Goal: Task Accomplishment & Management: Manage account settings

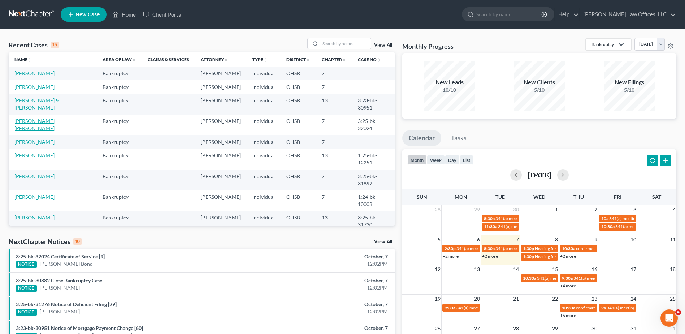
click at [40, 131] on link "[PERSON_NAME] [PERSON_NAME]" at bounding box center [34, 124] width 40 height 13
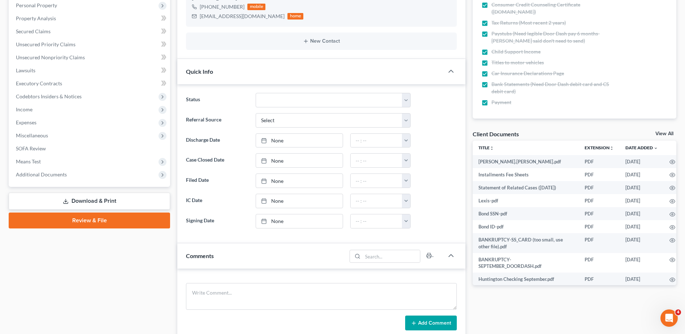
scroll to position [181, 0]
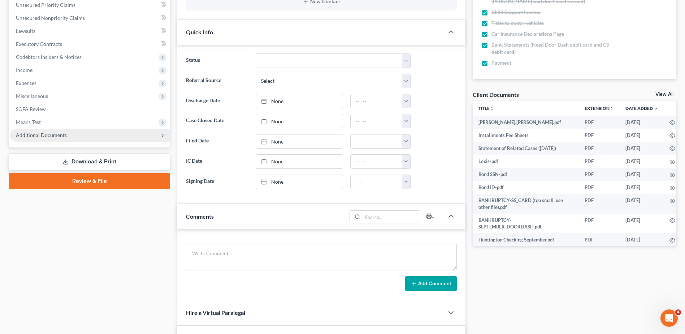
click at [50, 136] on span "Additional Documents" at bounding box center [41, 135] width 51 height 6
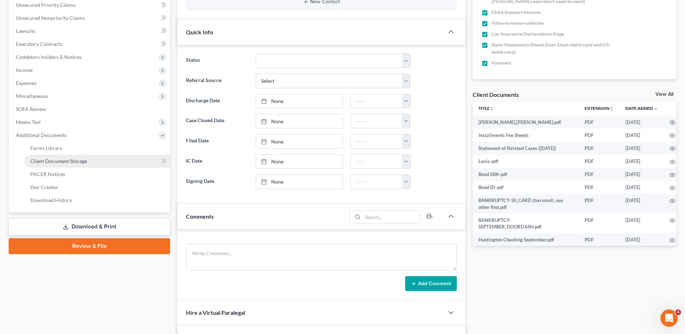
click at [56, 164] on span "Client Document Storage" at bounding box center [58, 161] width 57 height 6
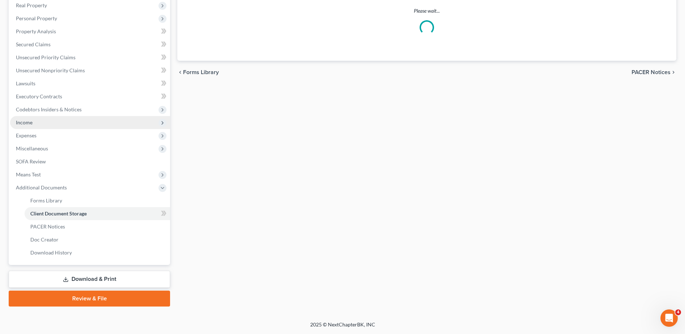
select select "7"
select select "52"
select select "37"
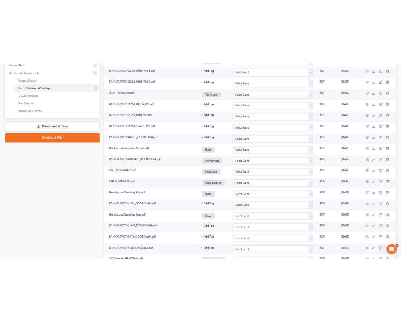
scroll to position [0, 0]
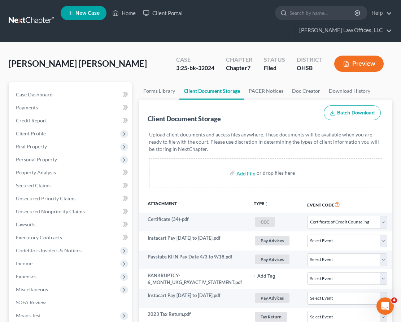
select select "7"
select select "52"
select select "37"
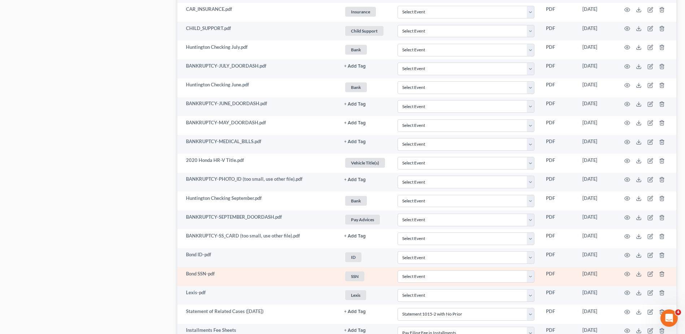
scroll to position [576, 0]
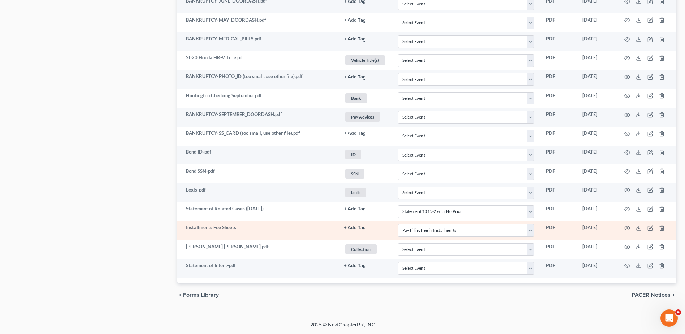
click at [354, 228] on button "+ Add Tag" at bounding box center [355, 227] width 22 height 5
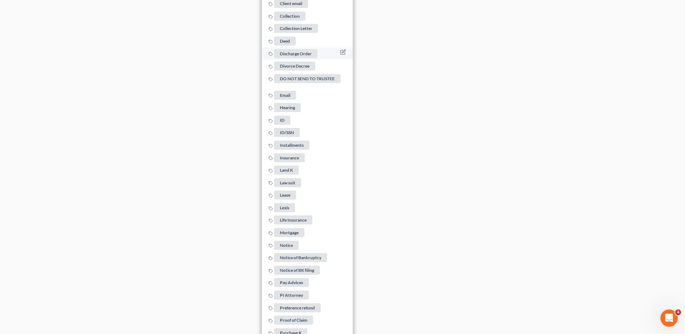
scroll to position [1009, 0]
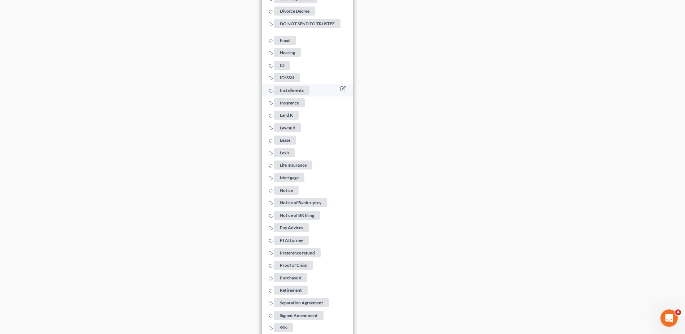
click at [298, 86] on span "Installments" at bounding box center [291, 90] width 35 height 9
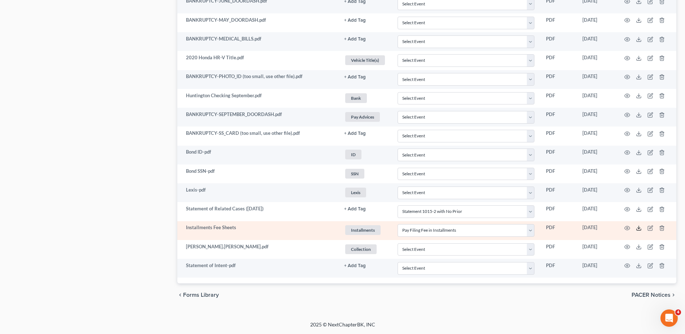
click at [638, 228] on icon at bounding box center [639, 228] width 6 height 6
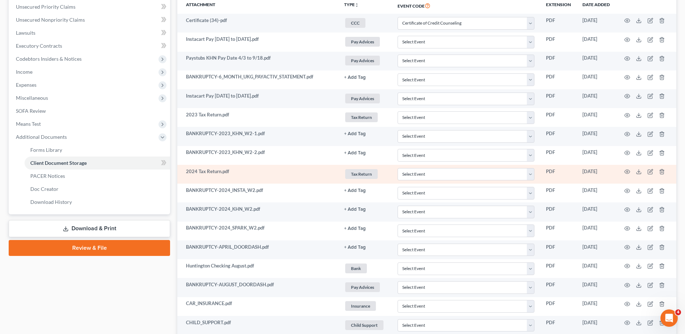
scroll to position [178, 0]
click at [638, 173] on polyline at bounding box center [639, 172] width 3 height 1
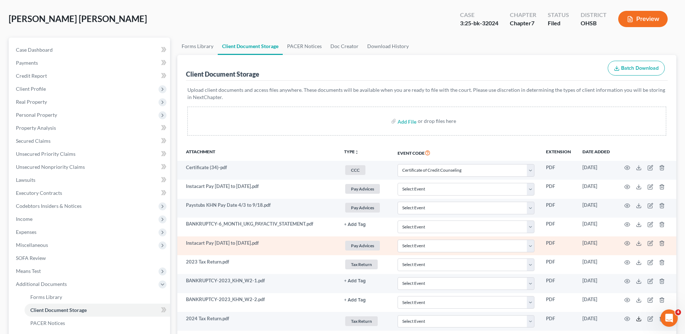
scroll to position [0, 0]
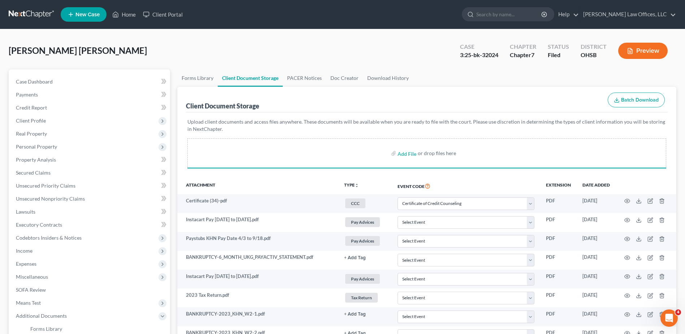
select select "7"
select select "52"
select select "37"
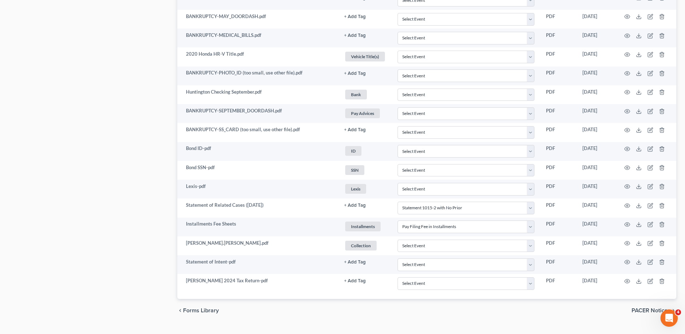
scroll to position [595, 0]
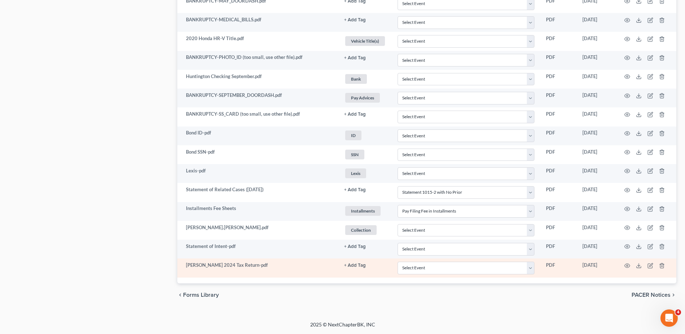
click at [358, 265] on button "+ Add Tag" at bounding box center [355, 265] width 22 height 5
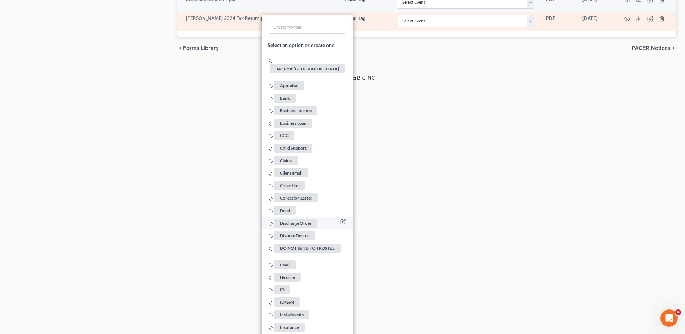
scroll to position [1165, 0]
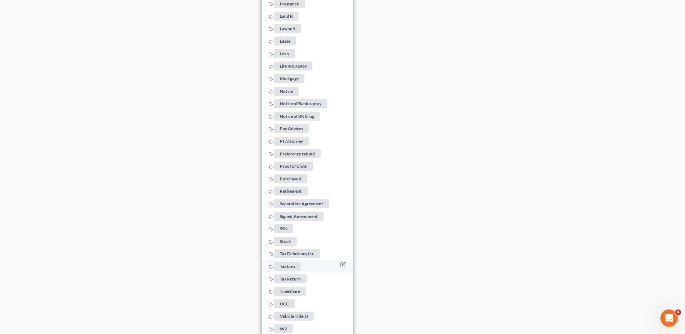
click at [297, 274] on span "Tax Return" at bounding box center [290, 278] width 33 height 9
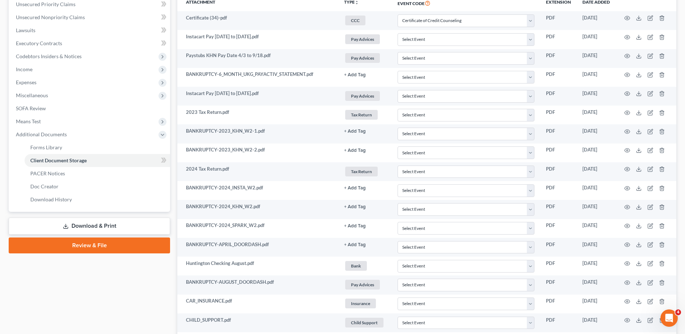
scroll to position [125, 0]
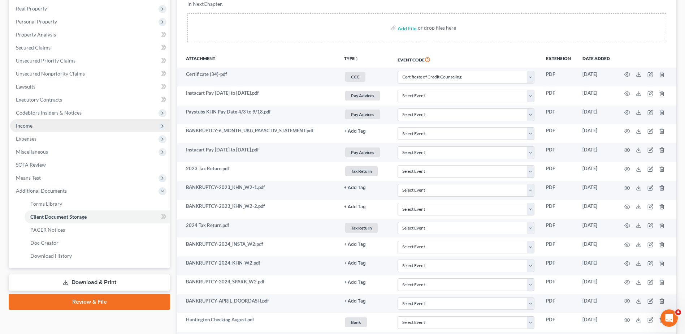
click at [25, 125] on span "Income" at bounding box center [24, 125] width 17 height 6
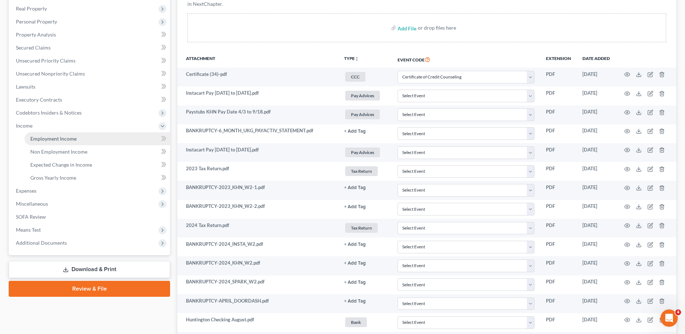
click at [39, 136] on span "Employment Income" at bounding box center [53, 139] width 46 height 6
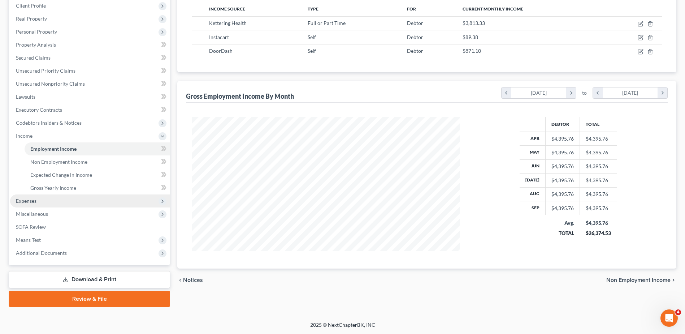
scroll to position [115, 0]
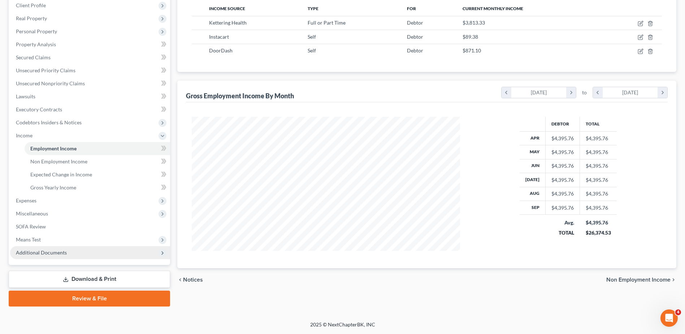
click at [47, 252] on span "Additional Documents" at bounding box center [41, 252] width 51 height 6
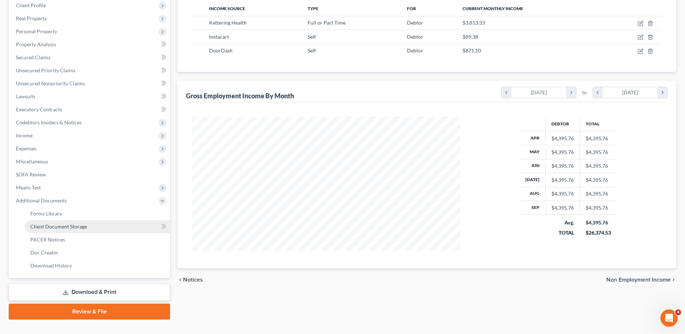
click at [65, 230] on link "Client Document Storage" at bounding box center [98, 226] width 146 height 13
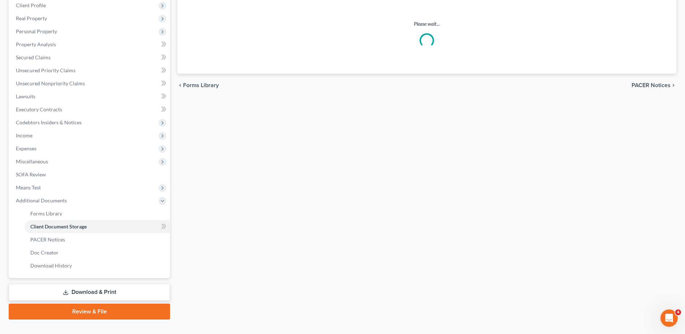
scroll to position [103, 0]
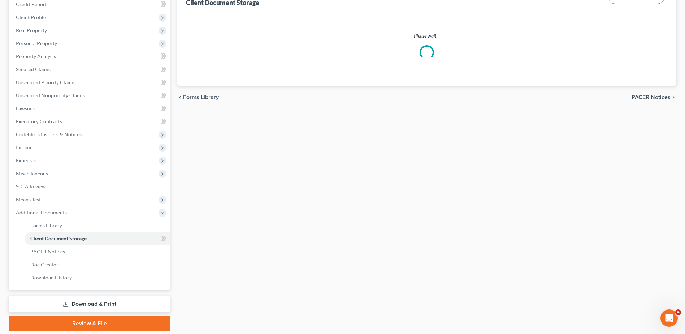
select select "7"
select select "52"
select select "37"
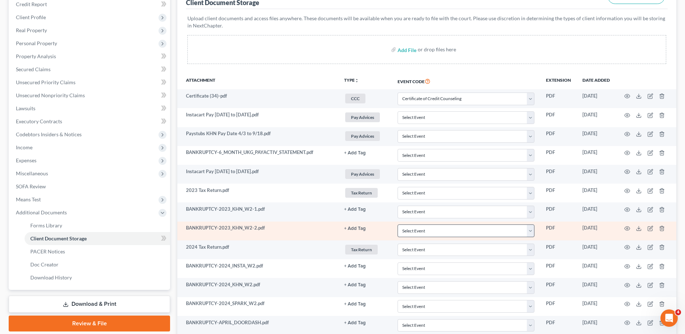
scroll to position [72, 0]
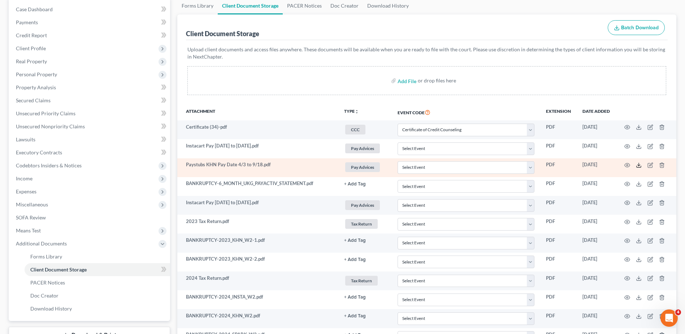
click at [638, 165] on icon at bounding box center [639, 165] width 6 height 6
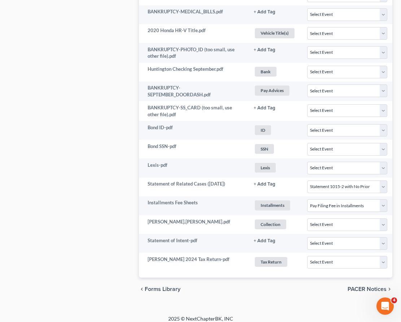
scroll to position [622, 0]
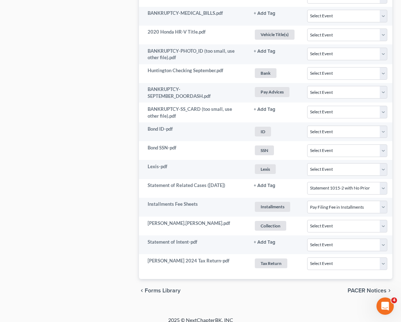
select select "7"
select select "52"
select select "37"
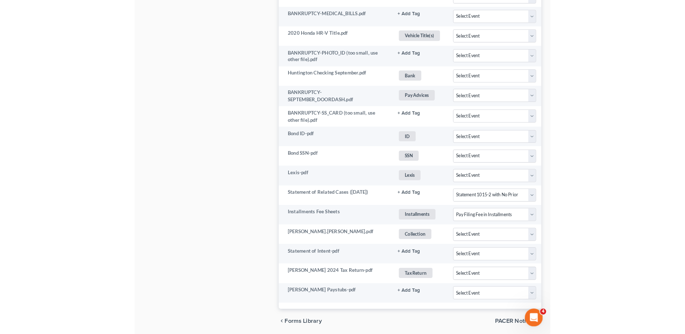
scroll to position [614, 0]
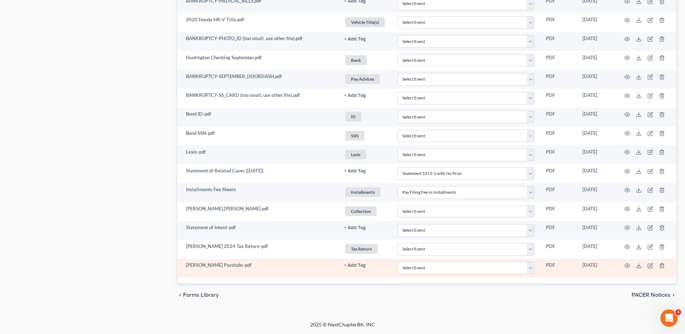
click at [350, 263] on button "+ Add Tag" at bounding box center [355, 265] width 22 height 5
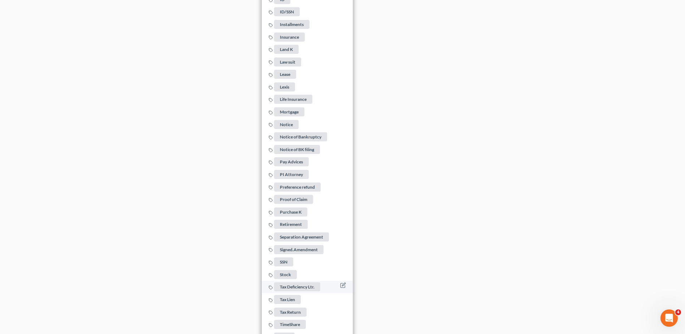
scroll to position [1156, 0]
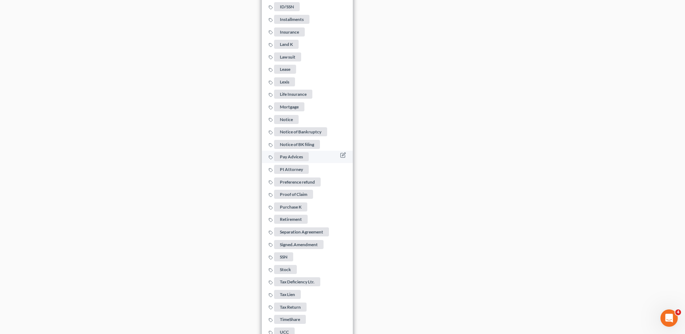
click at [295, 152] on span "Pay Advices" at bounding box center [291, 156] width 35 height 9
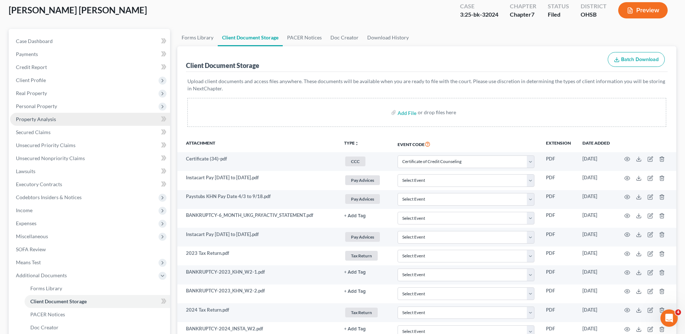
scroll to position [35, 0]
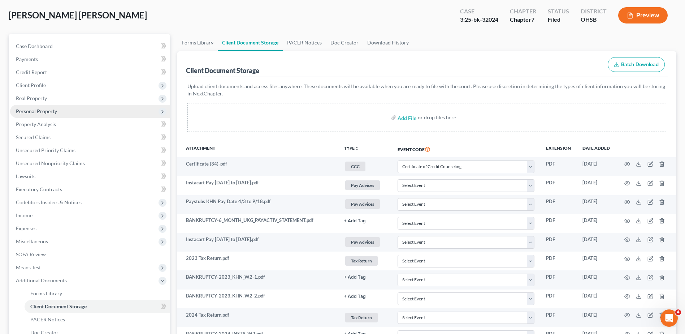
click at [52, 111] on span "Personal Property" at bounding box center [36, 111] width 41 height 6
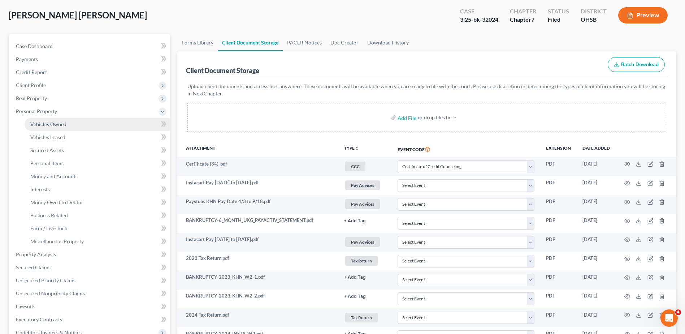
click at [56, 126] on span "Vehicles Owned" at bounding box center [48, 124] width 36 height 6
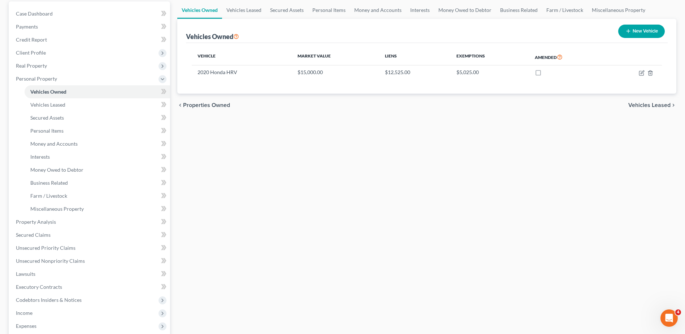
scroll to position [193, 0]
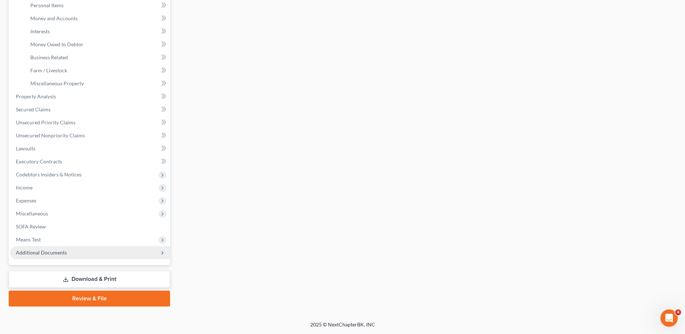
click at [48, 253] on span "Additional Documents" at bounding box center [41, 252] width 51 height 6
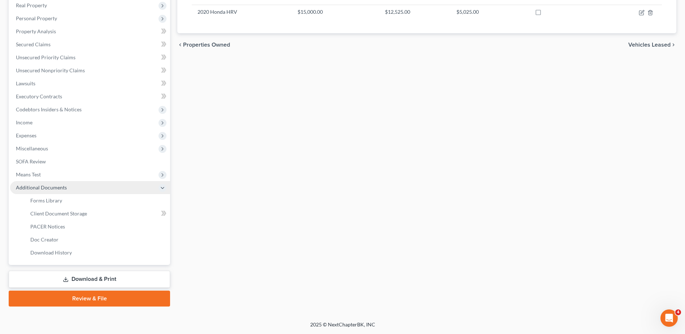
scroll to position [128, 0]
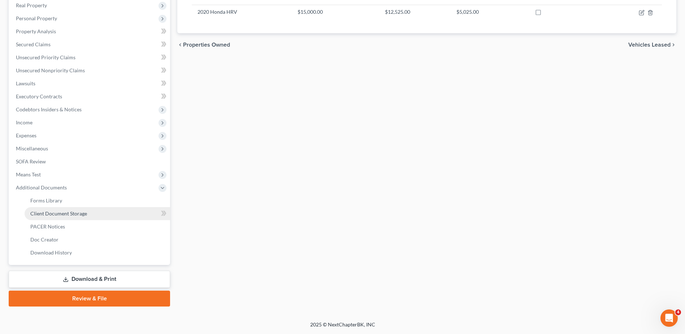
click at [62, 212] on span "Client Document Storage" at bounding box center [58, 213] width 57 height 6
select select "7"
select select "52"
select select "37"
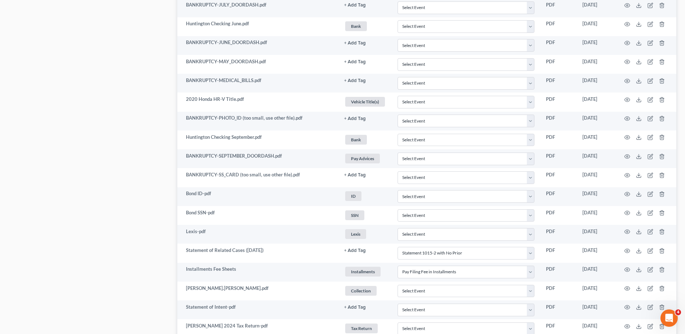
scroll to position [614, 0]
